Goal: Task Accomplishment & Management: Manage account settings

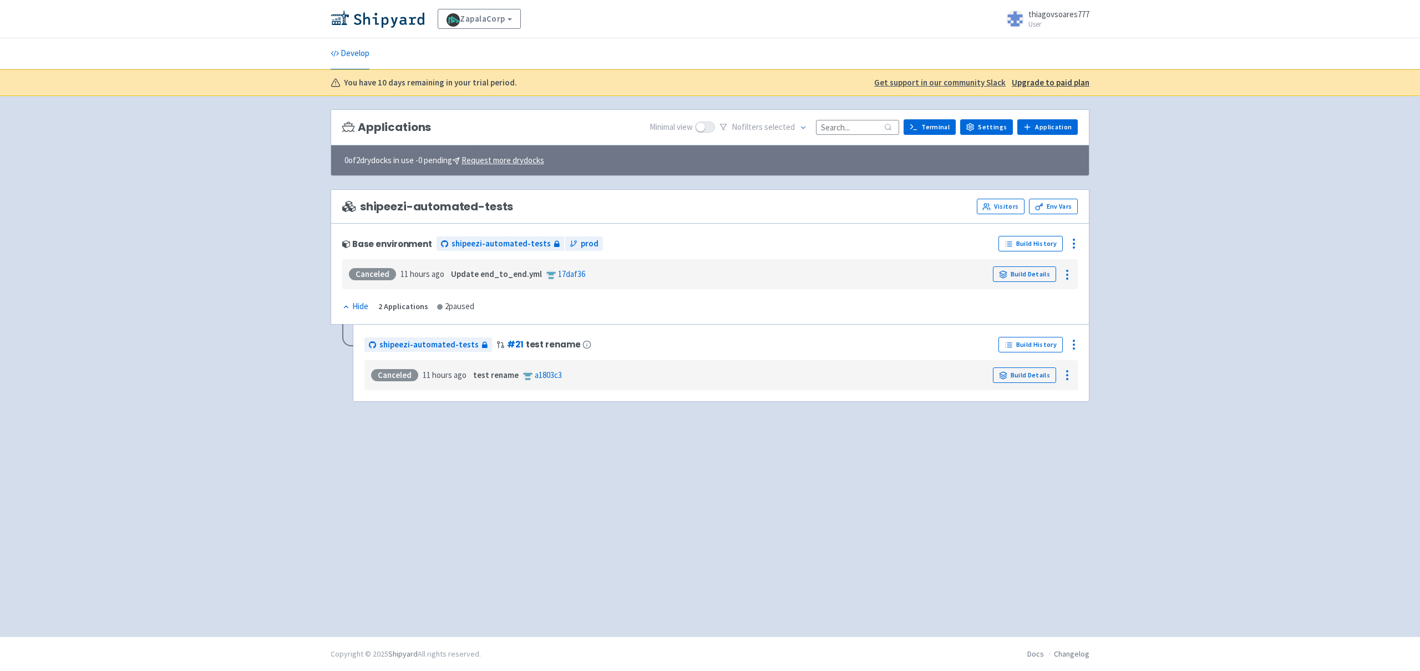
click at [1049, 12] on span "thiagovsoares777" at bounding box center [1058, 14] width 61 height 11
click at [753, 37] on div "ZapalaCorp View Organizations thiagovsoares777 User Profile Sign out" at bounding box center [710, 19] width 1420 height 38
click at [487, 17] on link "ZapalaCorp" at bounding box center [479, 19] width 83 height 20
click at [381, 18] on img at bounding box center [378, 19] width 94 height 18
click at [1050, 19] on span "thiagovsoares777" at bounding box center [1058, 14] width 61 height 11
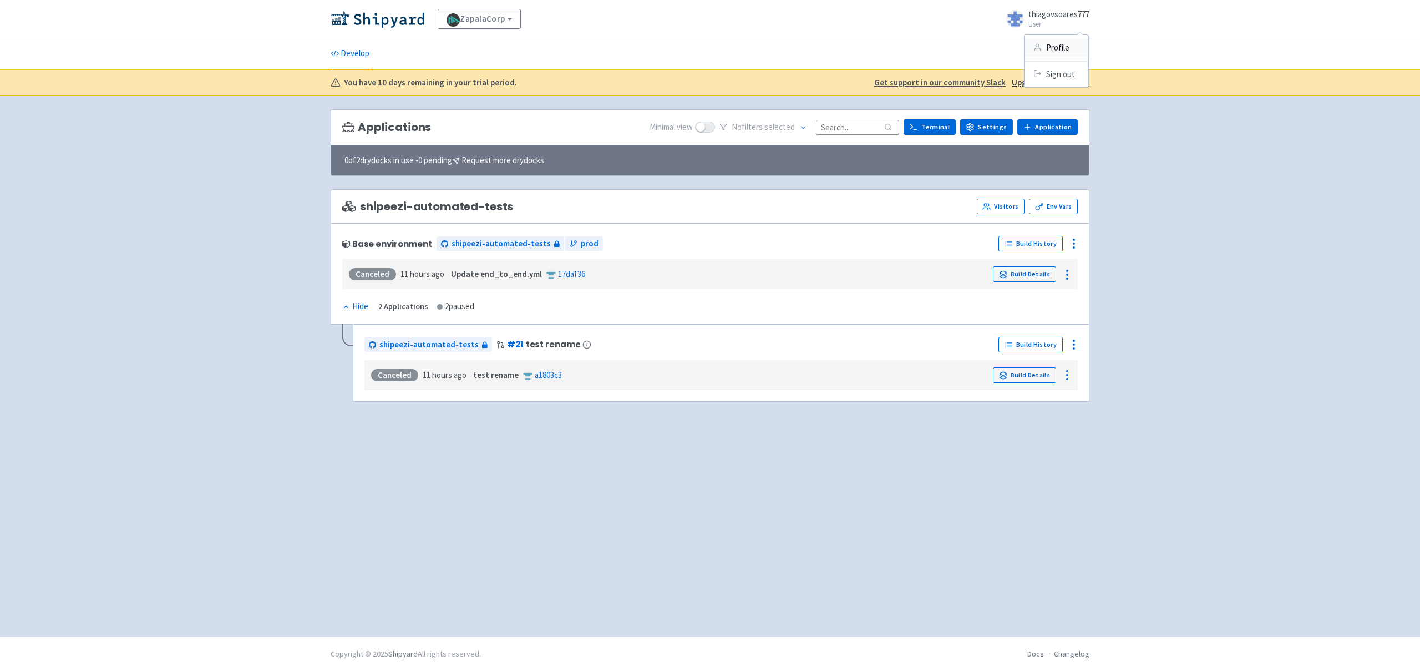
click at [1038, 49] on icon at bounding box center [1037, 47] width 8 height 8
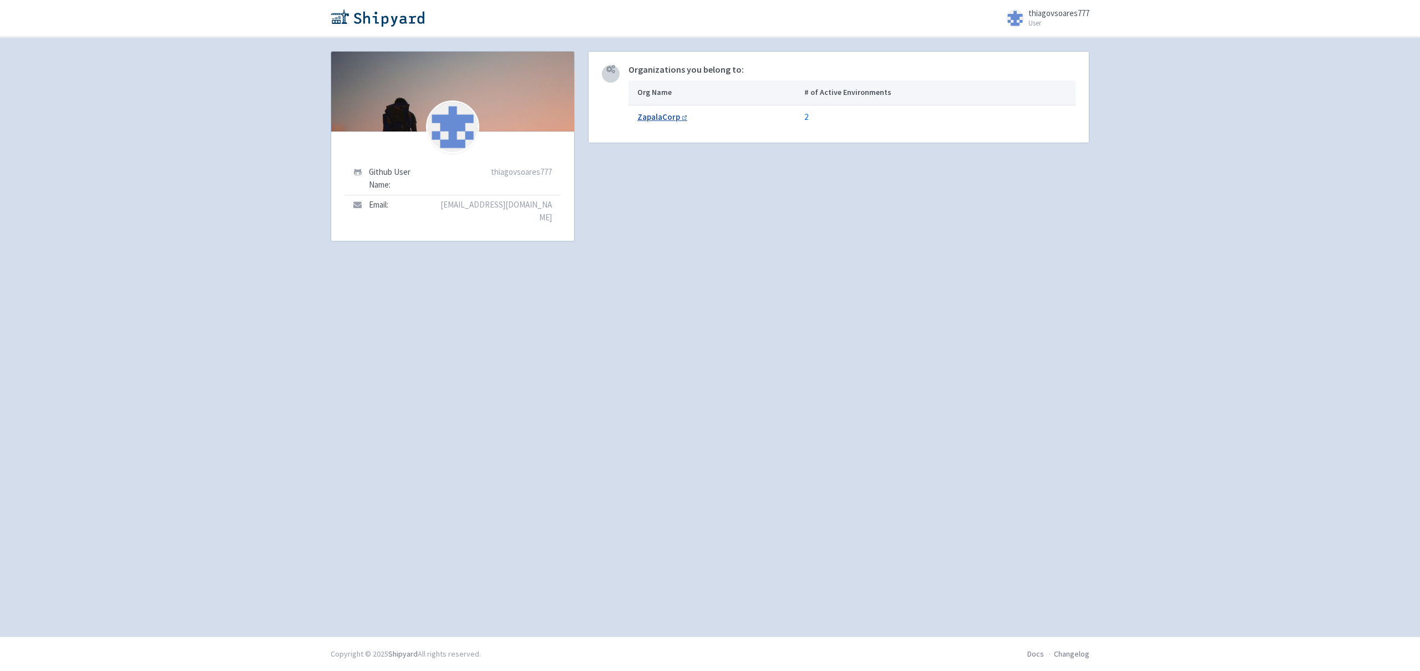
click at [656, 118] on b "ZapalaCorp" at bounding box center [658, 116] width 43 height 11
click at [351, 21] on img at bounding box center [378, 18] width 94 height 18
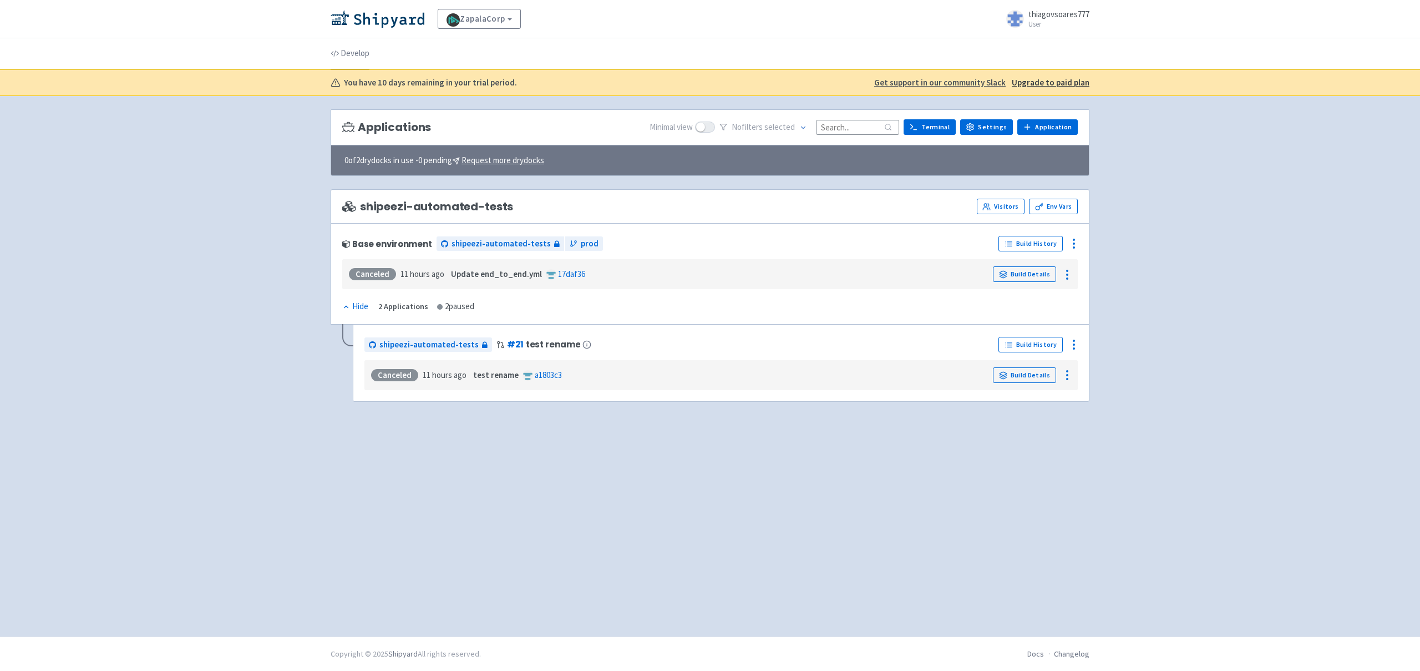
click at [354, 53] on link "Develop" at bounding box center [350, 53] width 39 height 31
click at [352, 17] on img at bounding box center [378, 19] width 94 height 18
click at [991, 127] on link "Settings" at bounding box center [986, 127] width 53 height 16
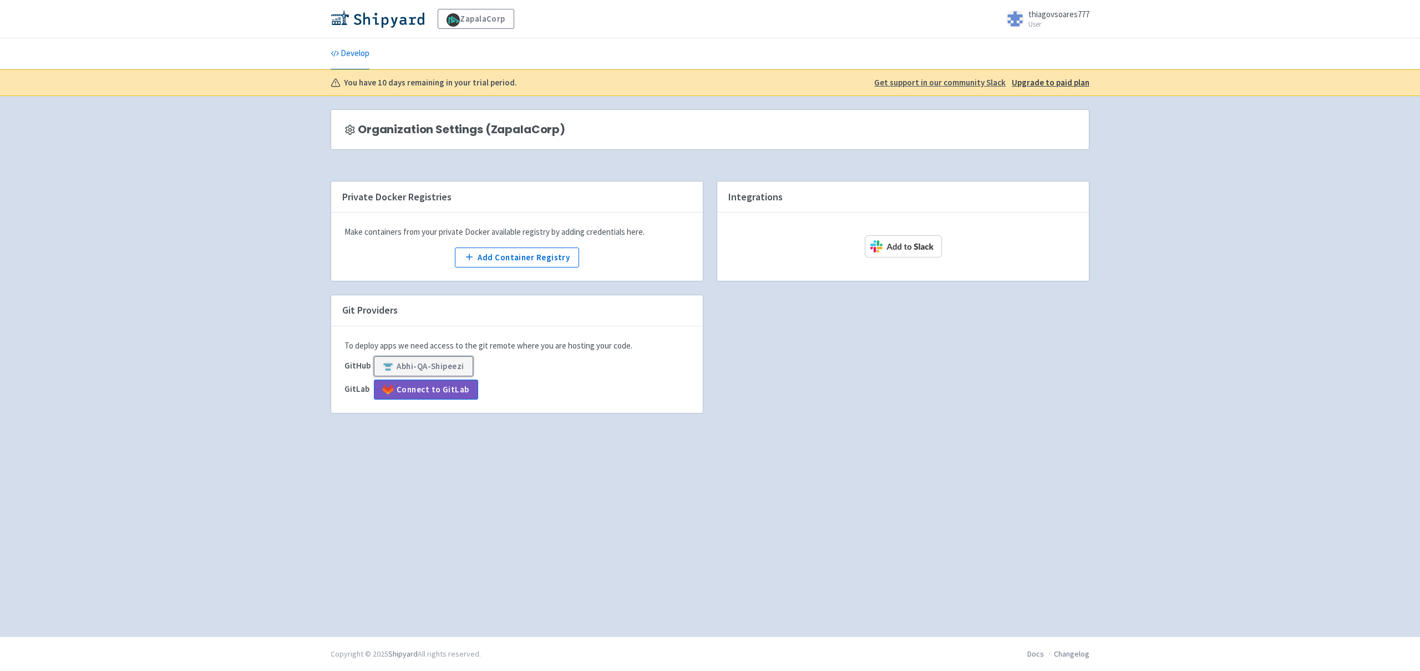
click at [409, 363] on button "Abhi-QA-Shipeezi" at bounding box center [423, 366] width 99 height 20
click at [1043, 81] on u "Upgrade to paid plan" at bounding box center [1051, 82] width 78 height 11
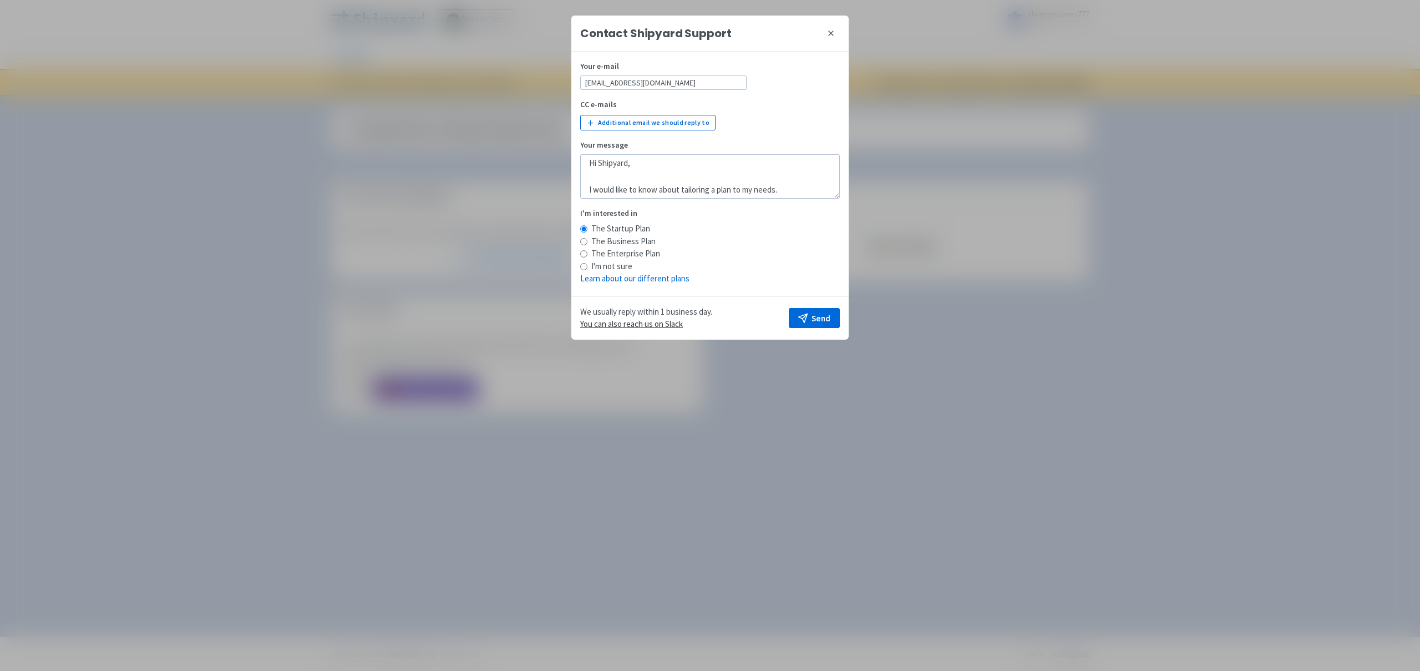
click at [834, 31] on icon at bounding box center [830, 33] width 9 height 9
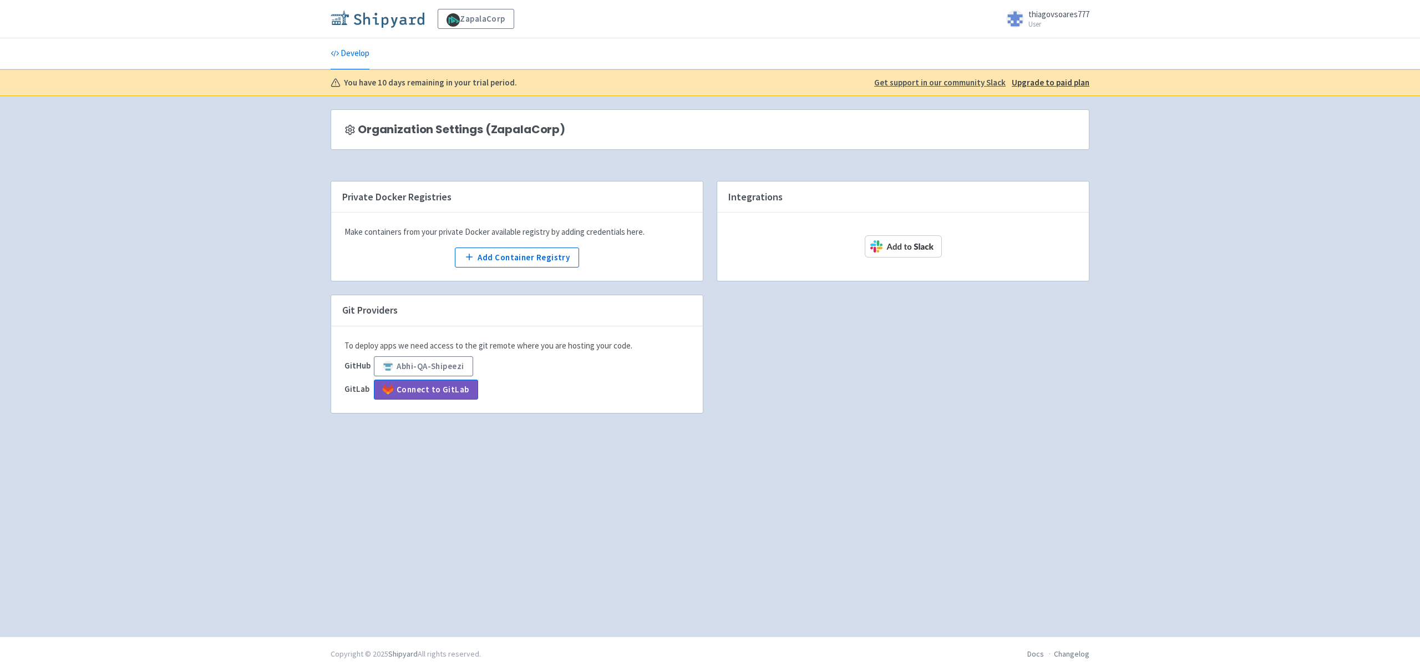
click at [372, 22] on img at bounding box center [378, 19] width 94 height 18
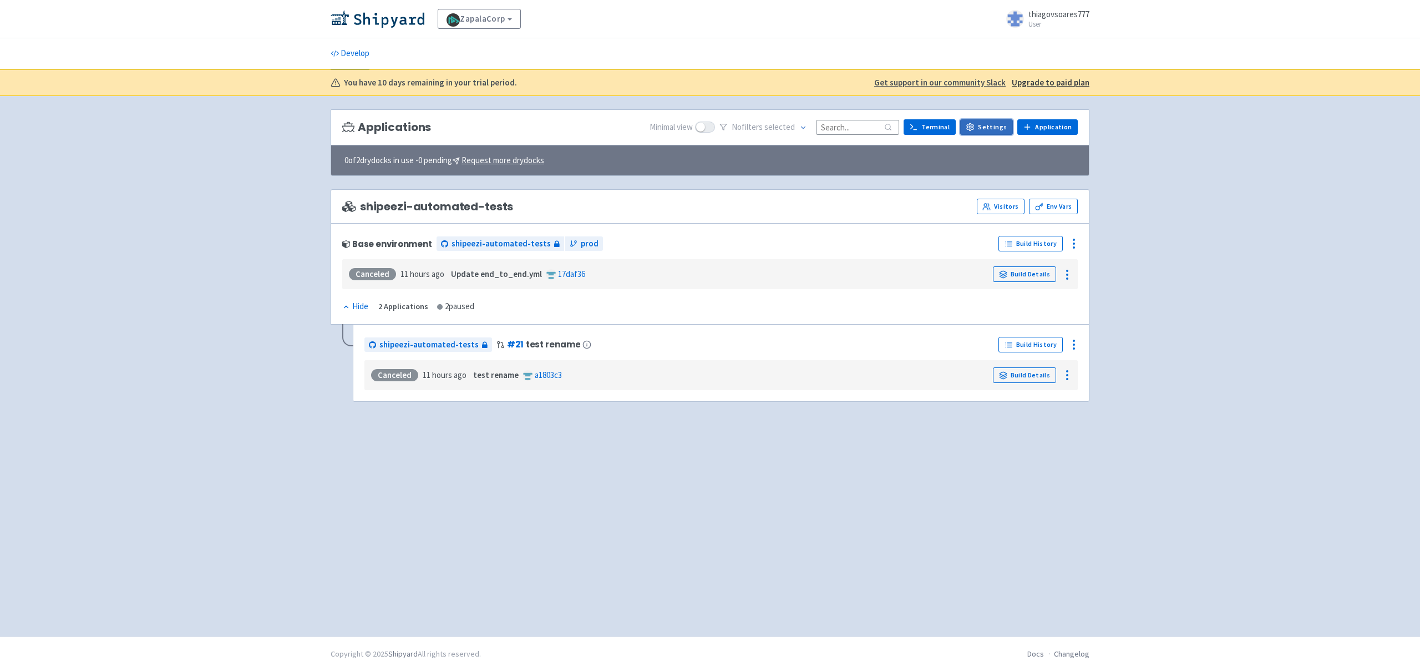
click at [998, 129] on link "Settings" at bounding box center [986, 127] width 53 height 16
click at [999, 128] on link "Settings" at bounding box center [986, 127] width 53 height 16
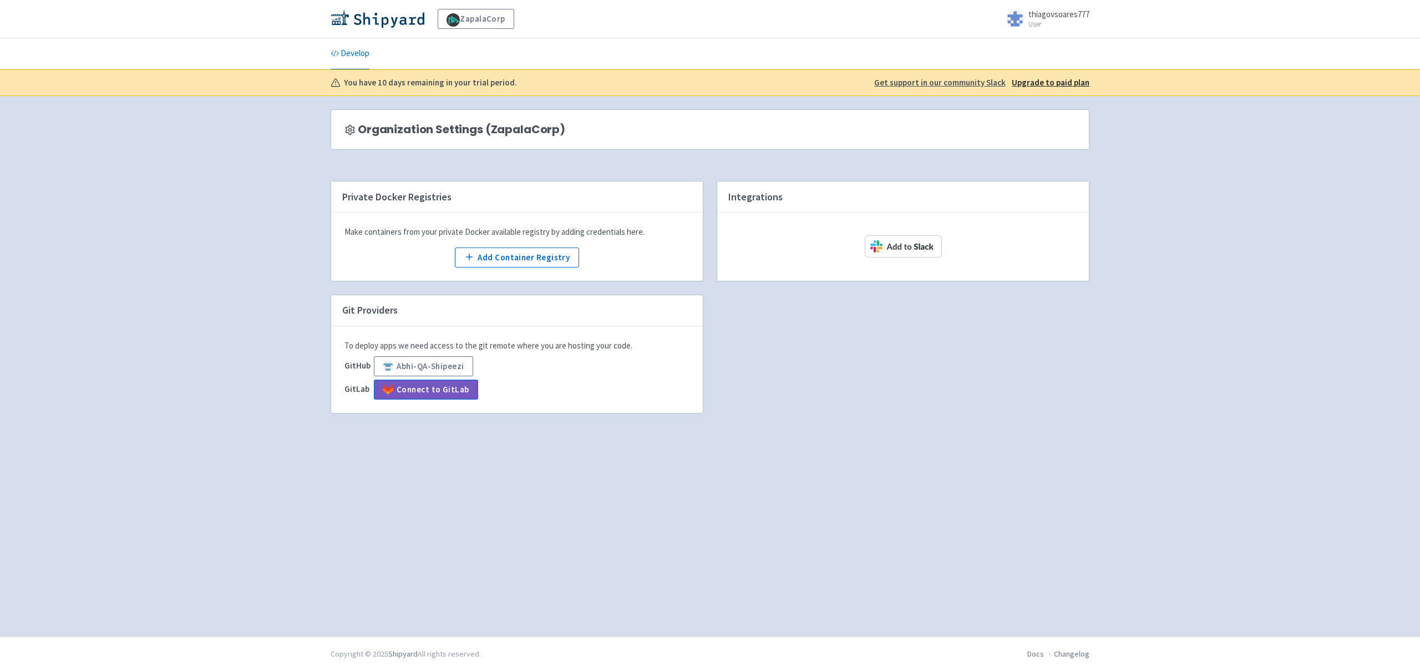
click at [1074, 85] on u "Upgrade to paid plan" at bounding box center [1051, 82] width 78 height 11
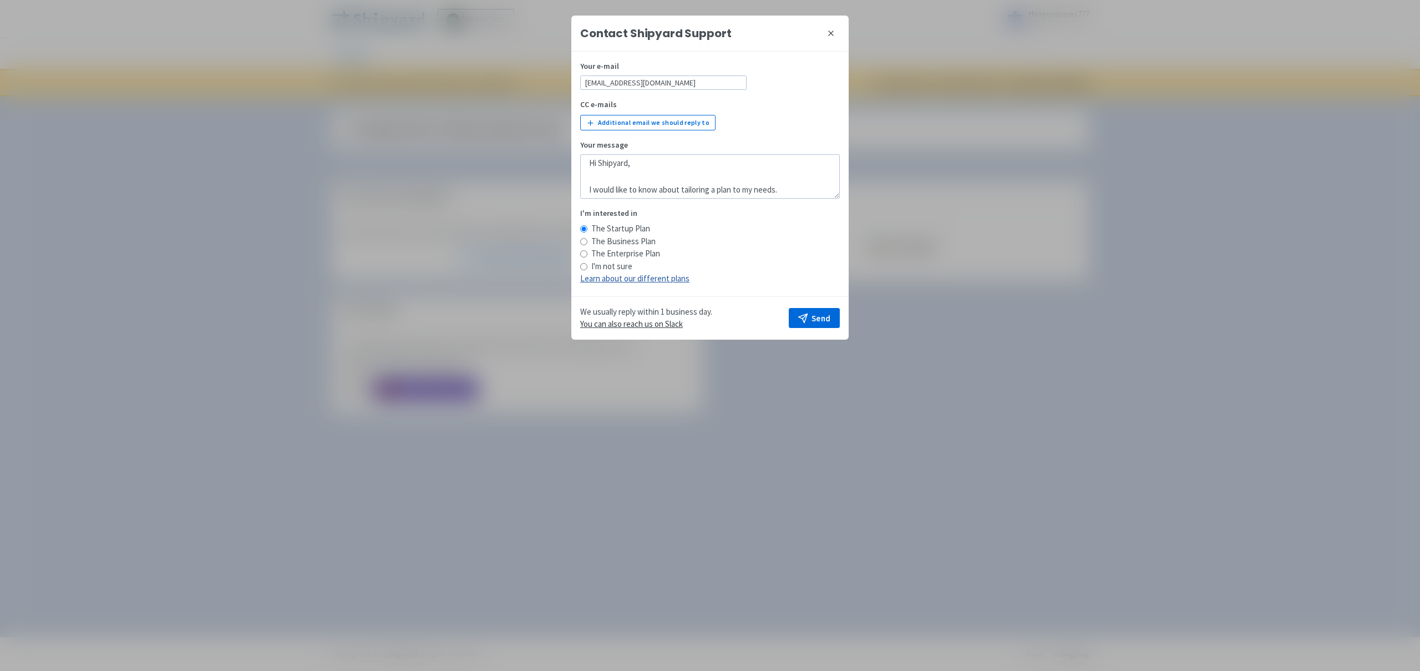
click at [648, 276] on link "Learn about our different plans" at bounding box center [634, 278] width 109 height 11
click at [822, 34] on button "close" at bounding box center [831, 33] width 18 height 18
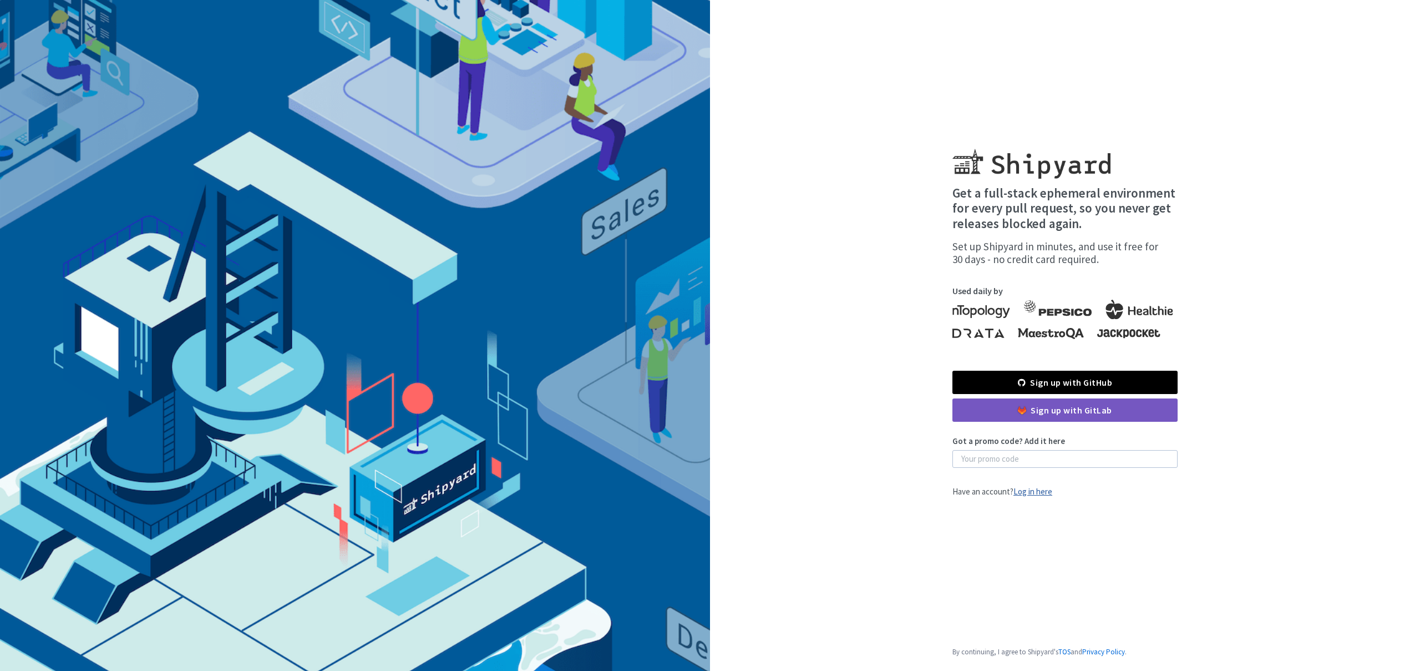
click at [1045, 493] on link "Log in here" at bounding box center [1032, 491] width 39 height 11
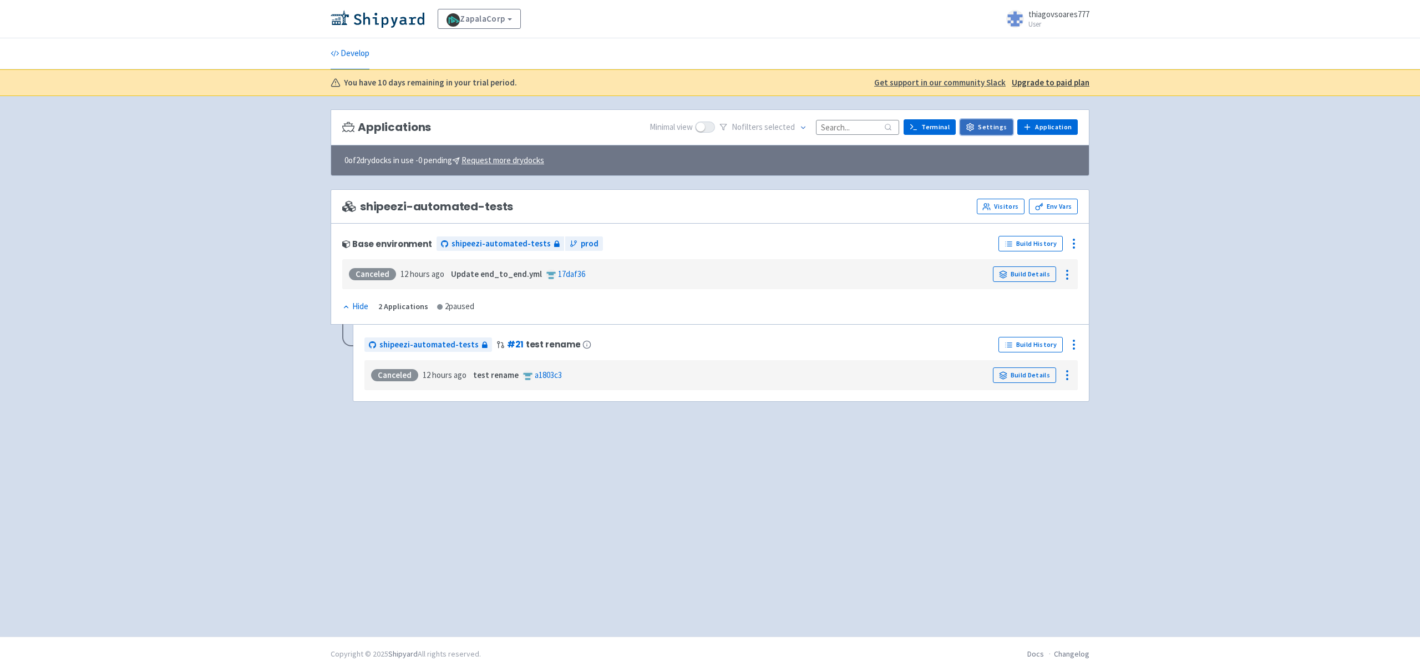
click at [983, 128] on link "Settings" at bounding box center [986, 127] width 53 height 16
